Goal: Transaction & Acquisition: Subscribe to service/newsletter

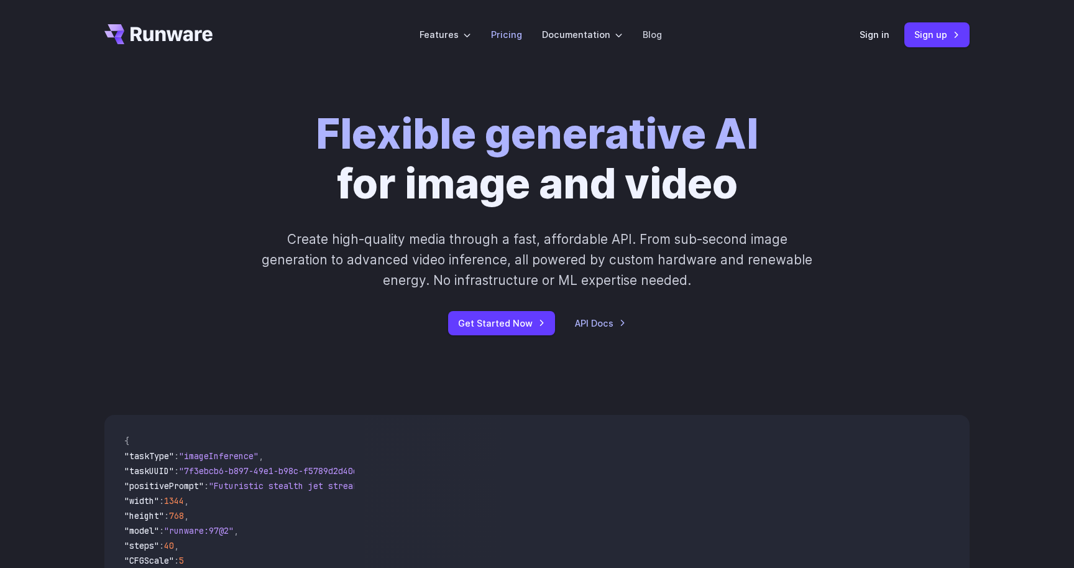
click at [506, 22] on li "Pricing" at bounding box center [506, 34] width 51 height 34
click at [506, 35] on link "Pricing" at bounding box center [506, 34] width 31 height 14
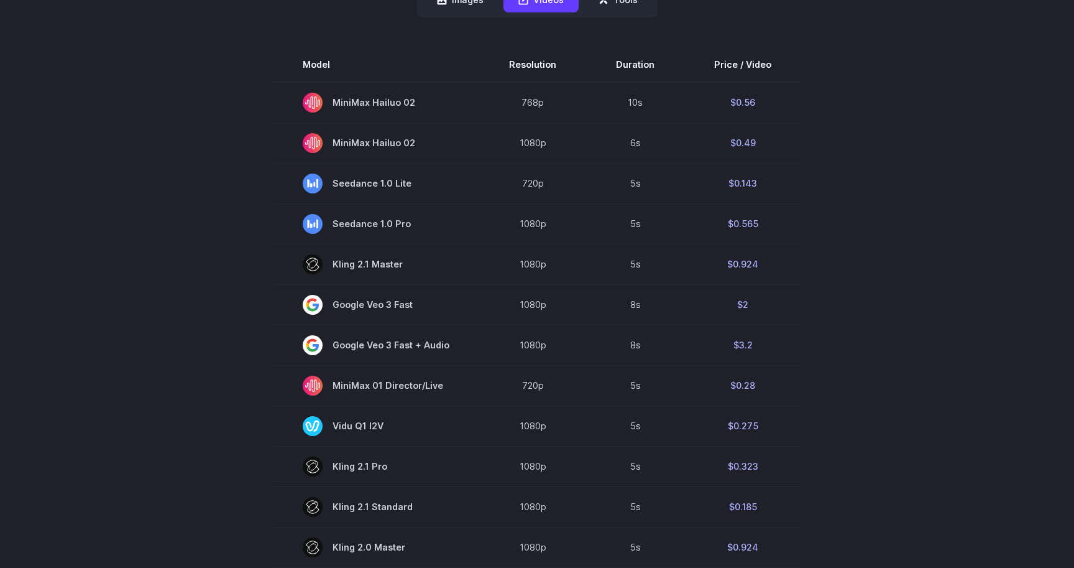
scroll to position [348, 0]
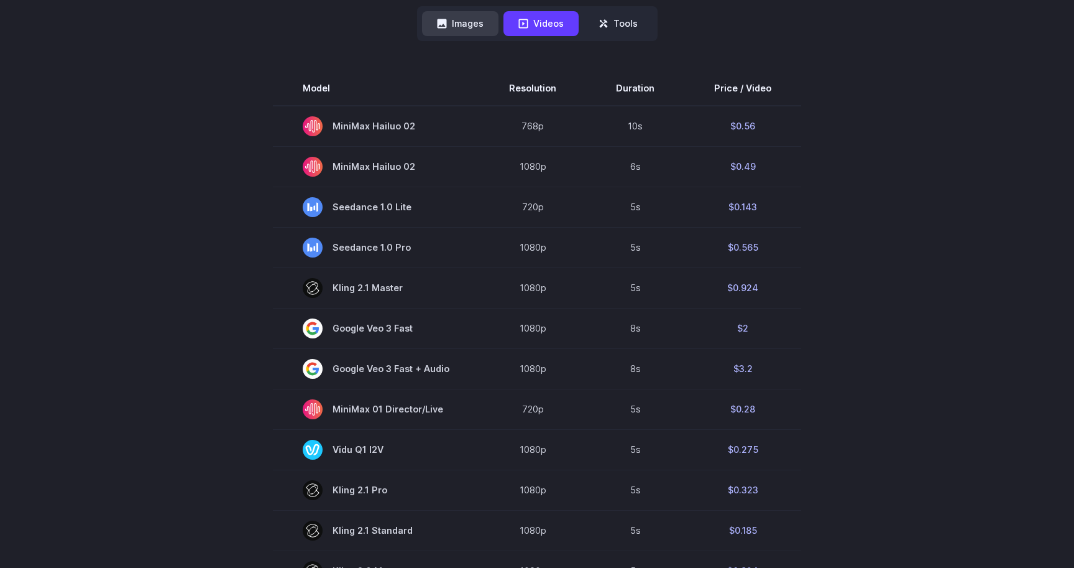
click at [464, 16] on button "Images" at bounding box center [460, 23] width 76 height 24
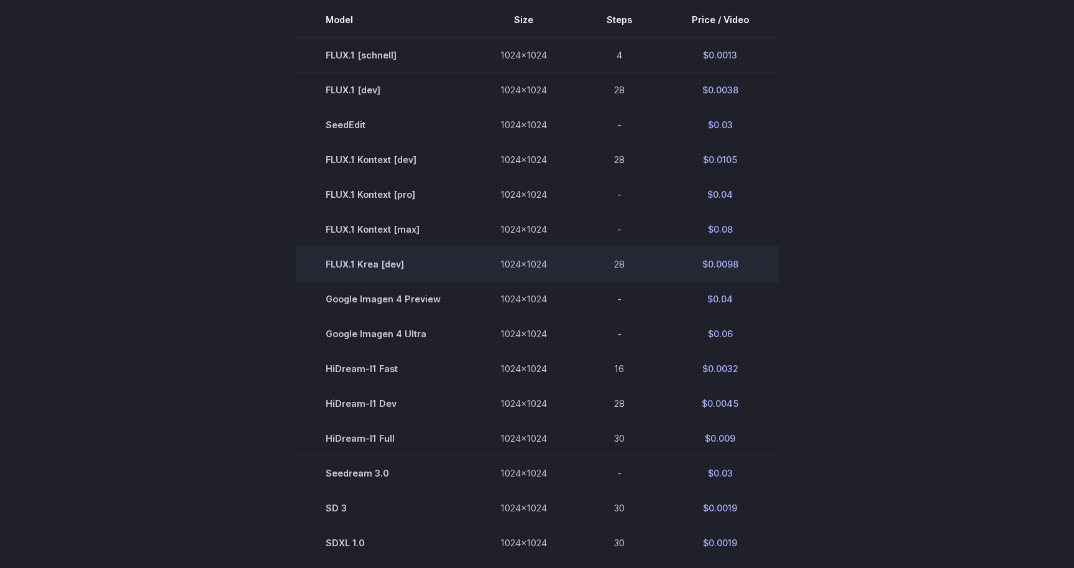
scroll to position [282, 0]
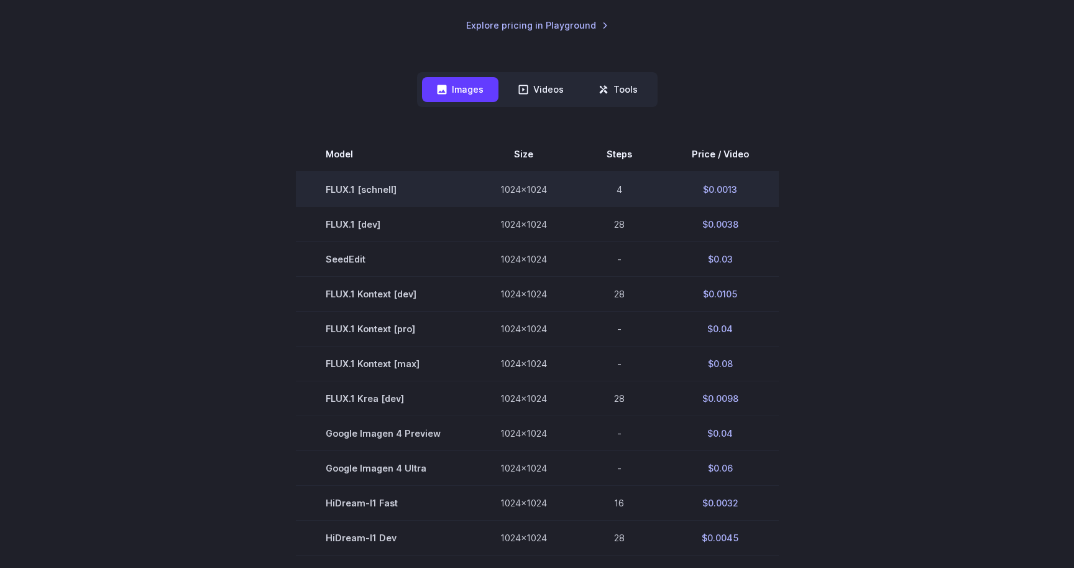
click at [431, 189] on td "FLUX.1 [schnell]" at bounding box center [383, 189] width 175 height 35
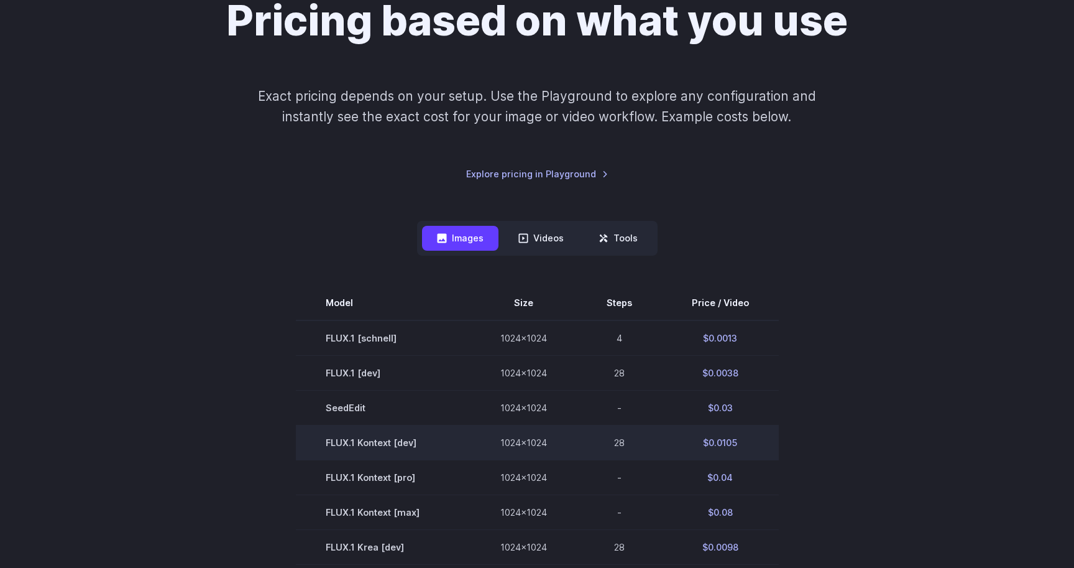
scroll to position [134, 0]
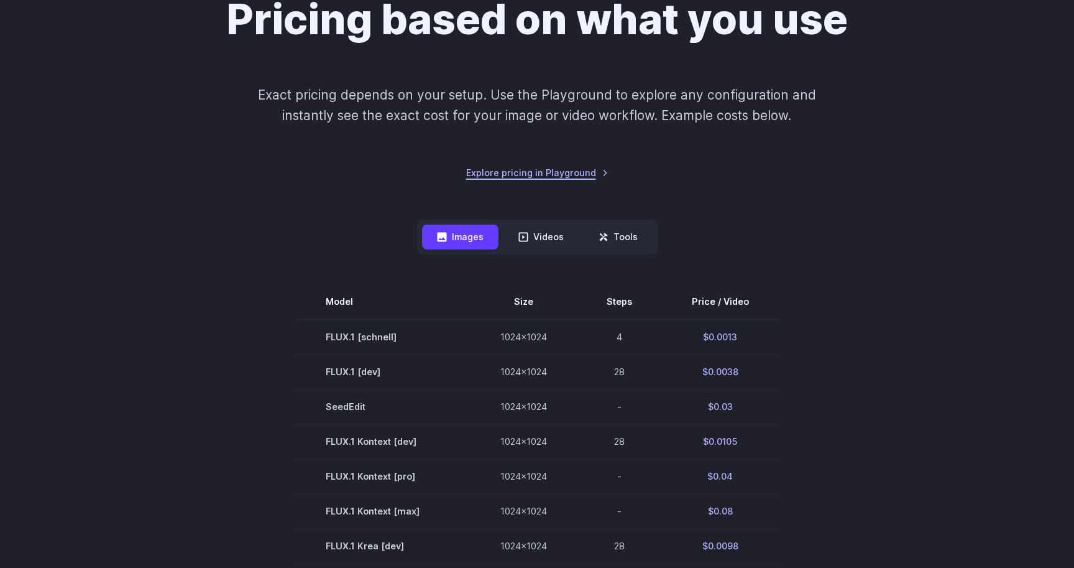
click at [584, 175] on link "Explore pricing in Playground" at bounding box center [537, 172] width 142 height 14
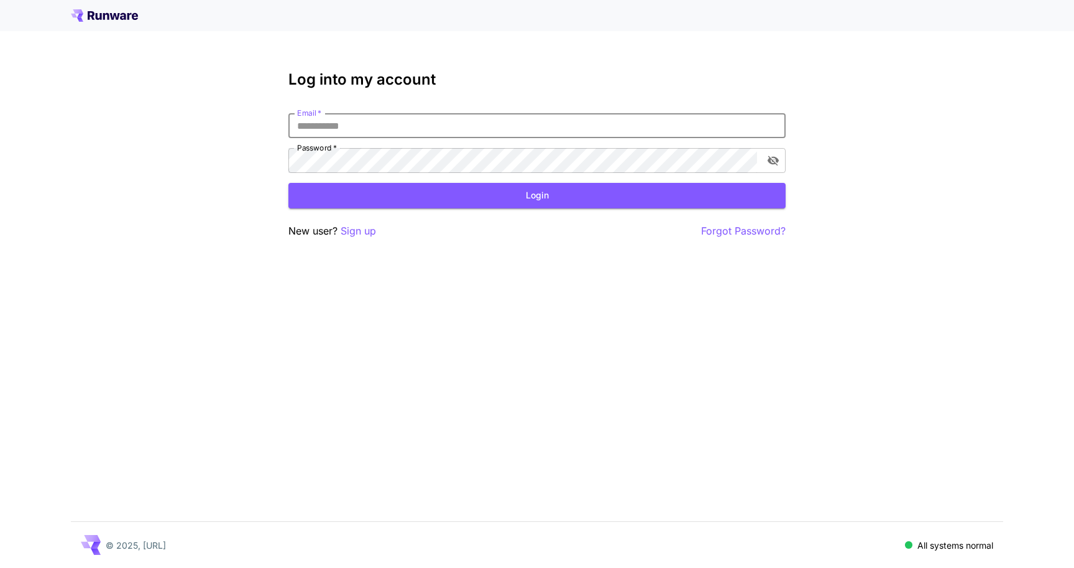
click at [519, 130] on input "Email   *" at bounding box center [536, 125] width 497 height 25
